Goal: Task Accomplishment & Management: Manage account settings

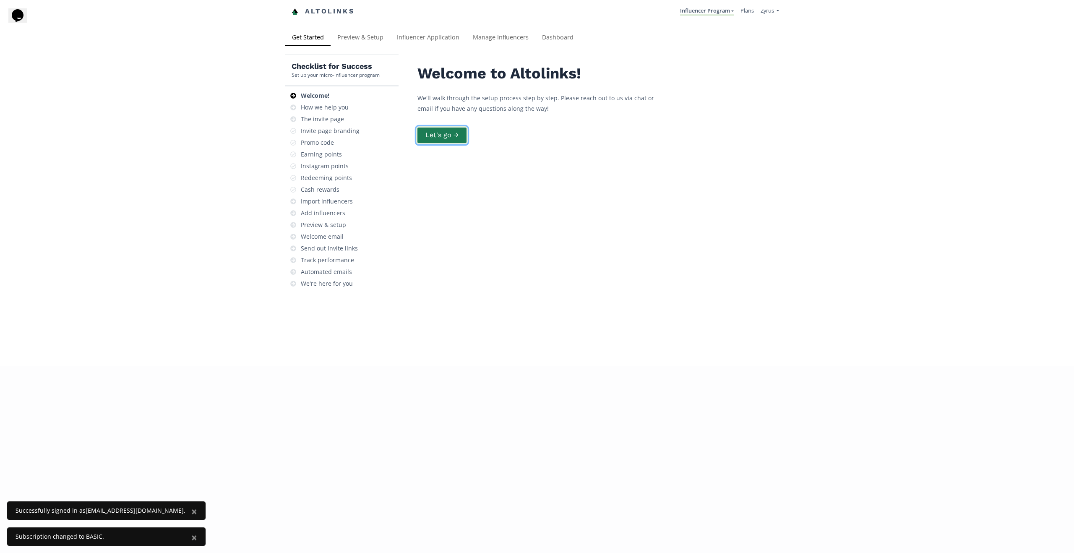
click at [443, 136] on button "Let's go →" at bounding box center [442, 135] width 52 height 18
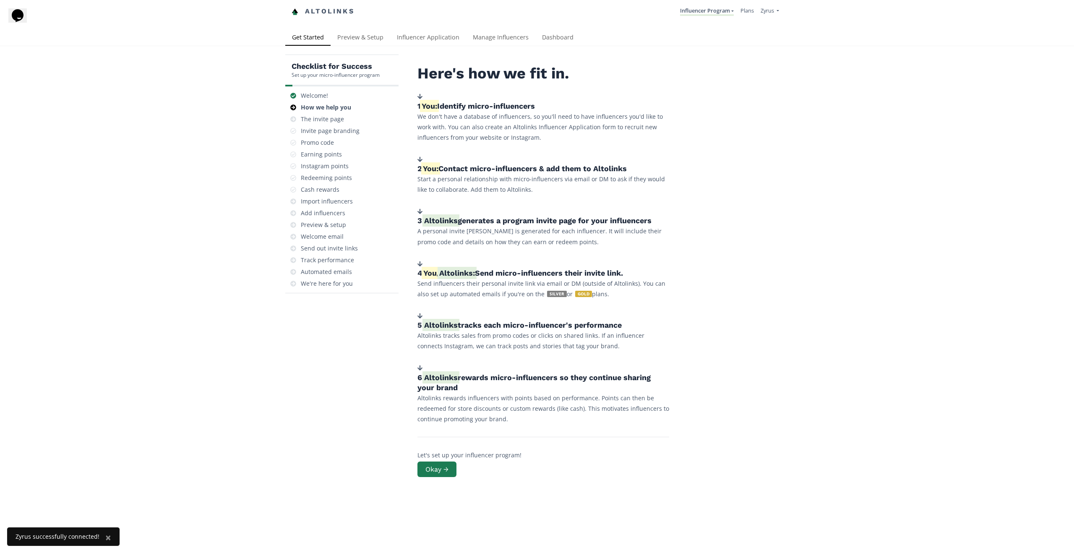
click at [324, 12] on link "Altolinks" at bounding box center [323, 12] width 63 height 14
click at [748, 10] on link "Plans" at bounding box center [747, 11] width 13 height 8
click at [552, 33] on link "Dashboard" at bounding box center [558, 38] width 45 height 17
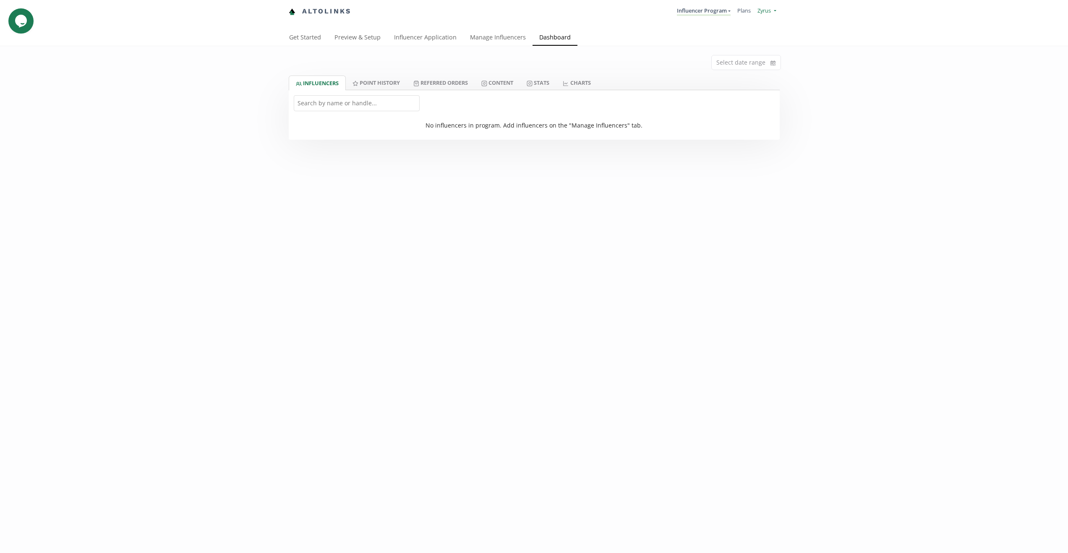
click at [771, 7] on link "Zyrus" at bounding box center [767, 12] width 18 height 10
click at [732, 33] on link "Zyrus" at bounding box center [740, 32] width 71 height 16
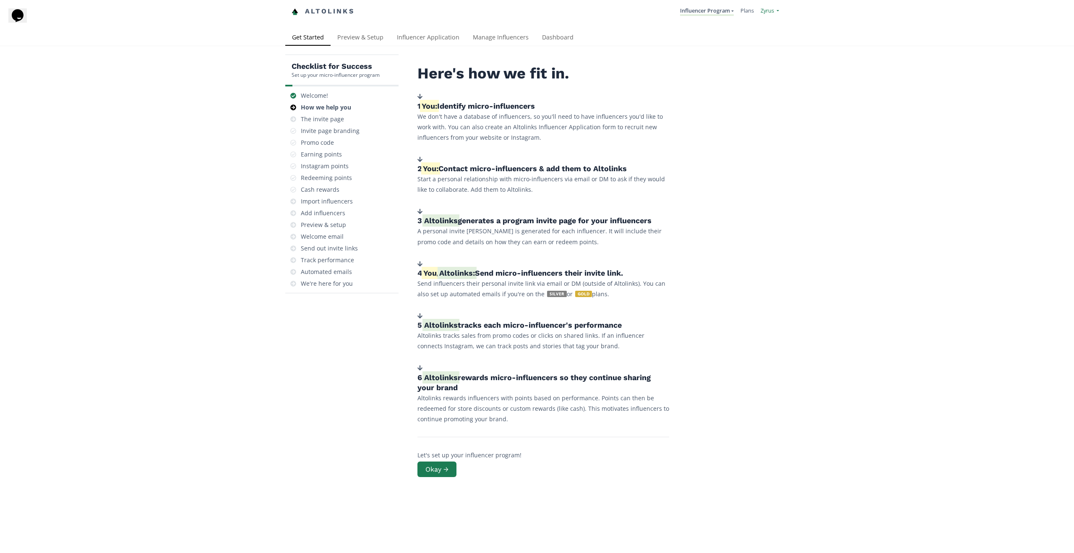
click at [768, 12] on span "Zyrus" at bounding box center [767, 11] width 13 height 8
click at [719, 83] on link "Sign Out" at bounding box center [743, 83] width 71 height 14
